Goal: Use online tool/utility: Utilize a website feature to perform a specific function

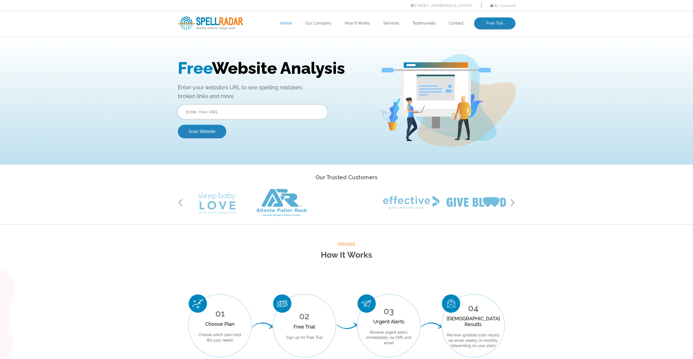
click at [234, 113] on input "text" at bounding box center [253, 111] width 150 height 15
paste input "https://islamicwallartstore.com/"
type input "https://islamicwallartstore.com/"
click at [181, 133] on button "Scan Website" at bounding box center [202, 132] width 48 height 14
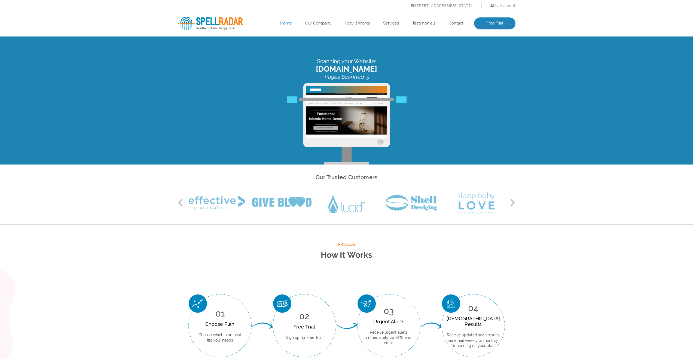
click at [513, 202] on button "Next" at bounding box center [512, 202] width 5 height 8
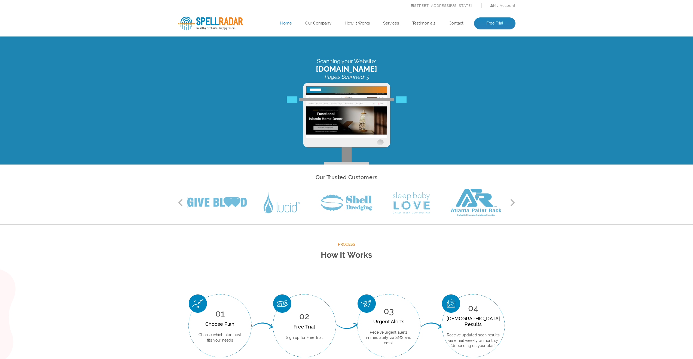
click at [513, 202] on button "Next" at bounding box center [512, 202] width 5 height 8
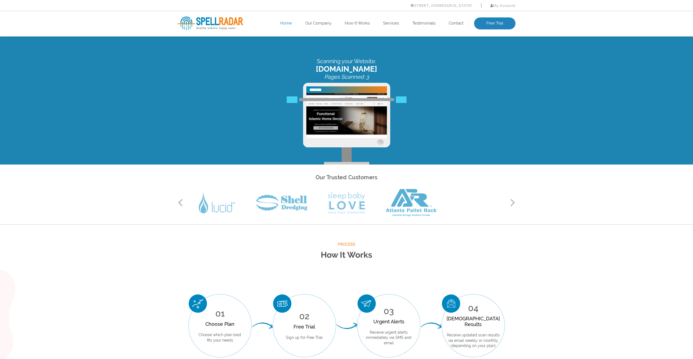
click at [513, 202] on button "Next" at bounding box center [512, 202] width 5 height 8
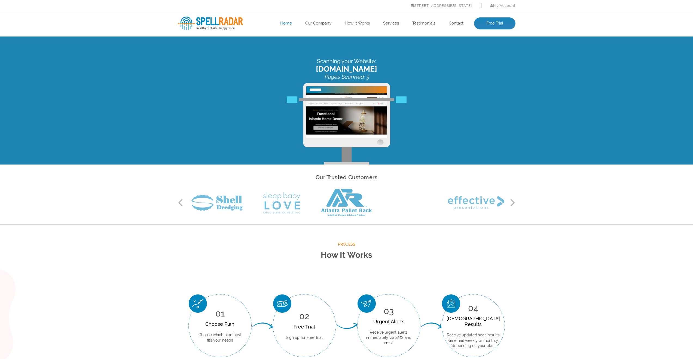
click at [513, 202] on button "Next" at bounding box center [512, 202] width 5 height 8
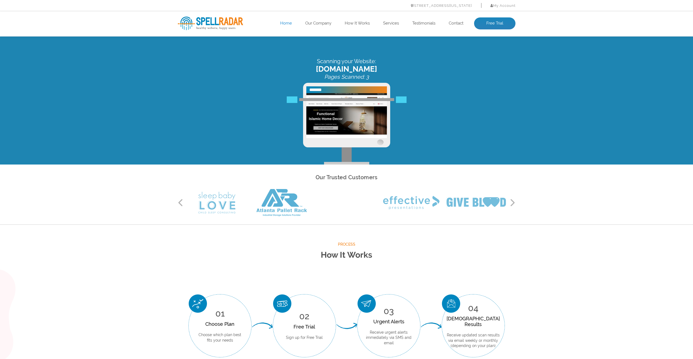
click at [513, 202] on button "Next" at bounding box center [512, 202] width 5 height 8
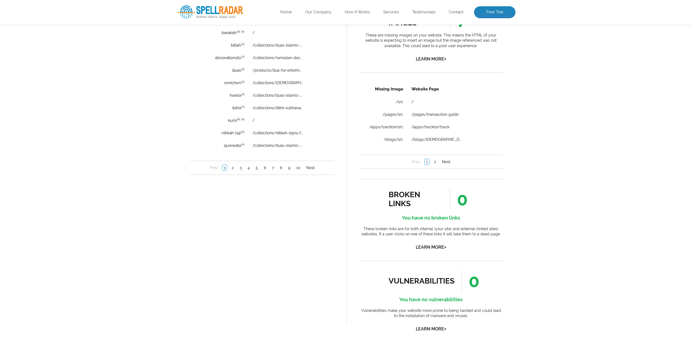
scroll to position [407, 0]
